Goal: Transaction & Acquisition: Purchase product/service

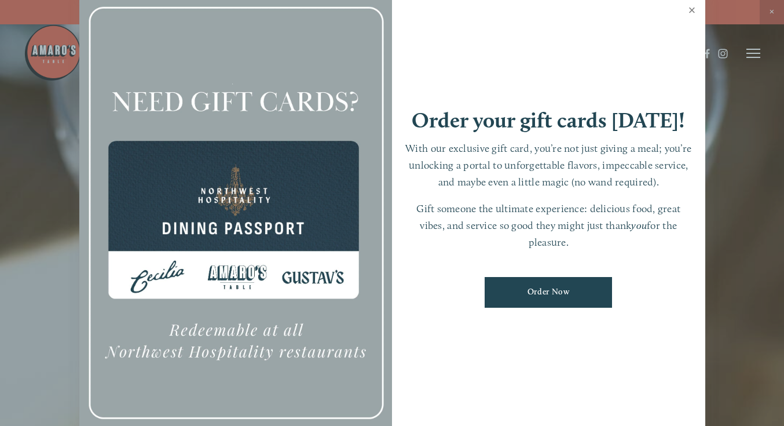
click at [691, 11] on link "Close" at bounding box center [692, 11] width 23 height 32
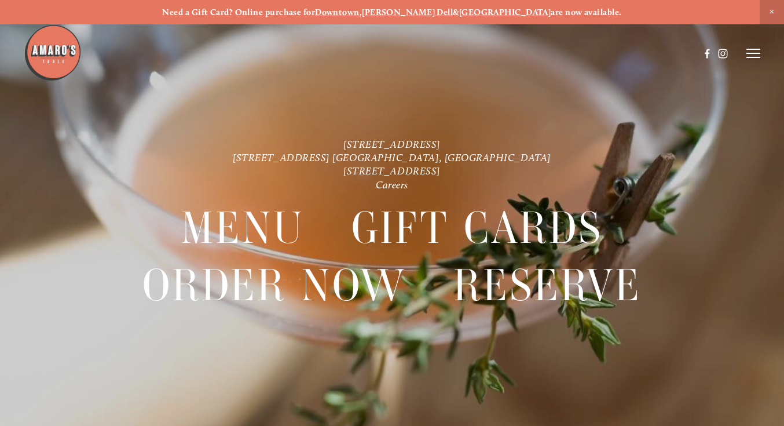
click at [751, 57] on icon at bounding box center [754, 53] width 14 height 10
click at [548, 50] on span "Menu" at bounding box center [550, 53] width 21 height 10
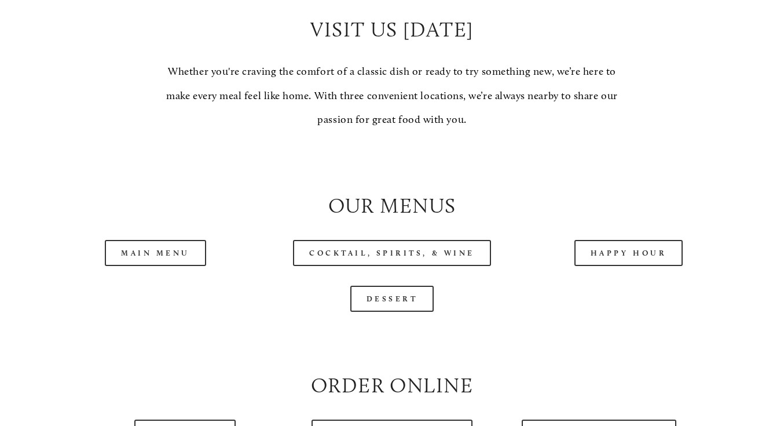
scroll to position [990, 0]
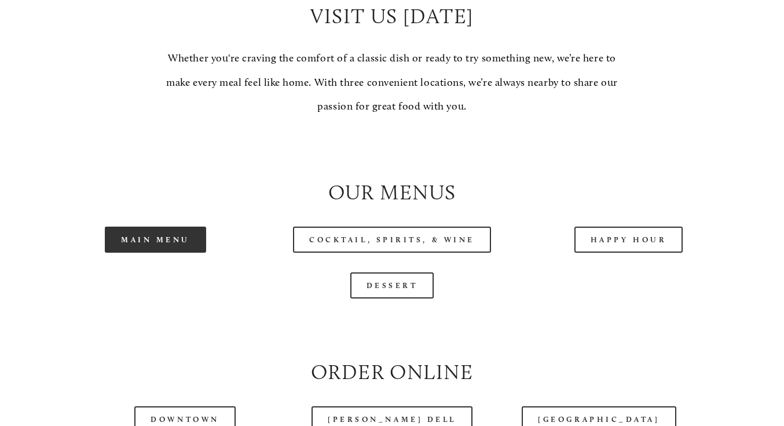
click at [178, 226] on link "Main Menu" at bounding box center [155, 239] width 101 height 26
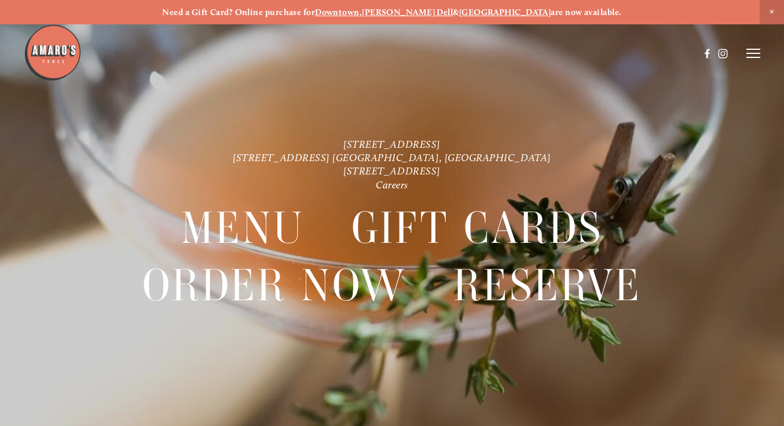
click at [776, 9] on span "Close Announcement" at bounding box center [772, 12] width 24 height 24
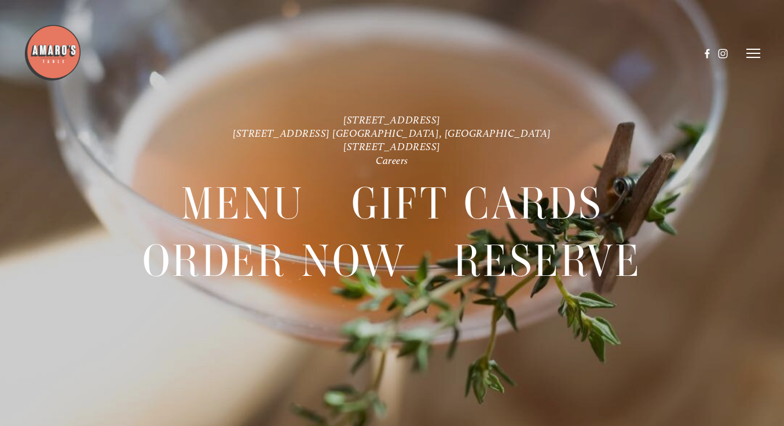
click at [756, 54] on icon at bounding box center [754, 53] width 14 height 10
click at [756, 54] on icon at bounding box center [752, 53] width 10 height 10
click at [756, 54] on icon at bounding box center [754, 53] width 14 height 10
click at [584, 50] on span "Order Now" at bounding box center [588, 53] width 41 height 10
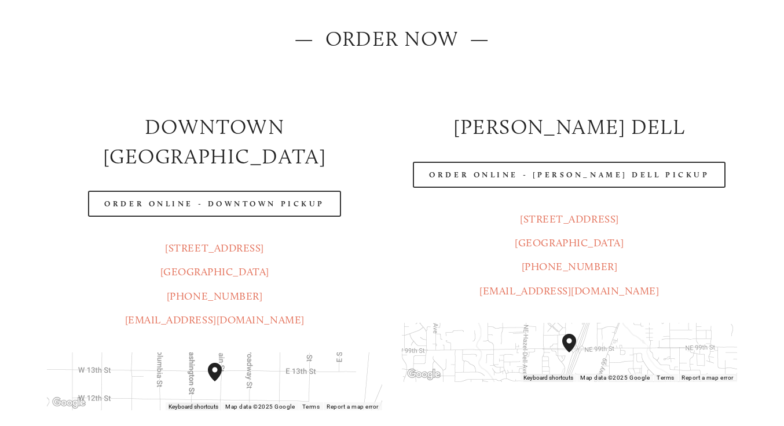
scroll to position [119, 0]
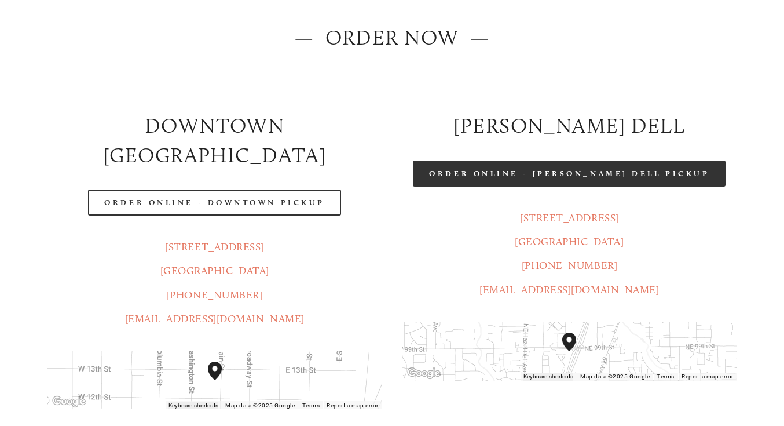
click at [562, 169] on link "Order Online - Hazel Dell Pickup" at bounding box center [569, 173] width 313 height 26
